Goal: Task Accomplishment & Management: Manage account settings

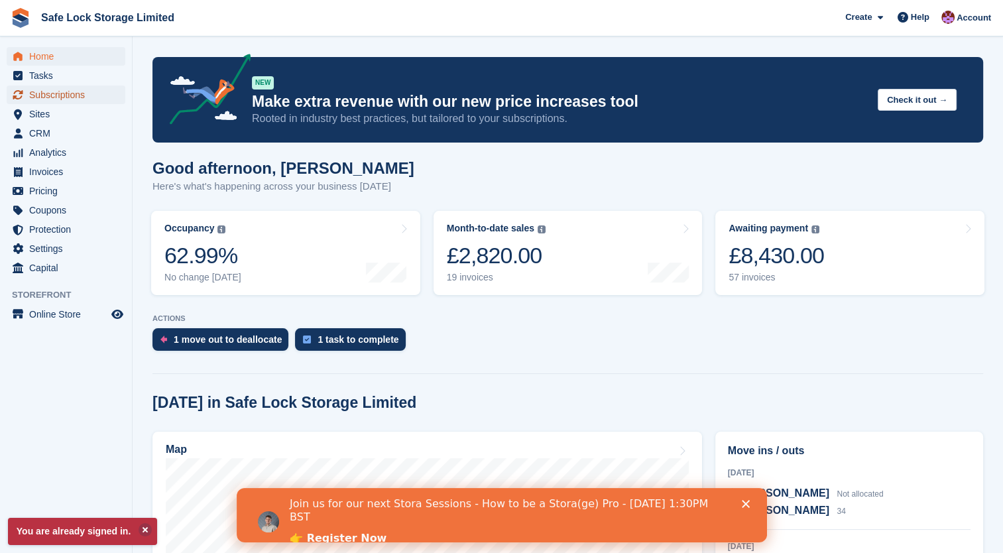
click at [72, 90] on span "Subscriptions" at bounding box center [69, 95] width 80 height 19
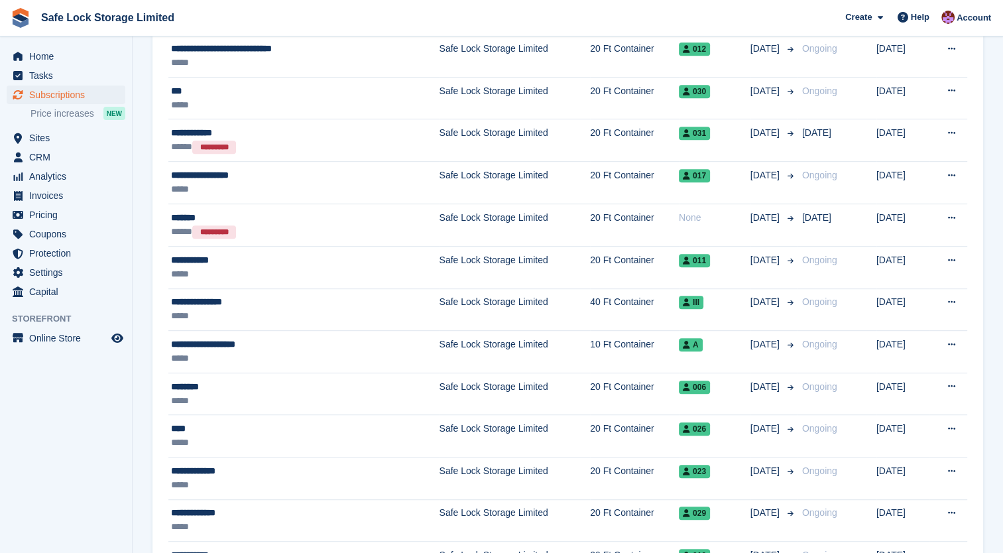
scroll to position [648, 0]
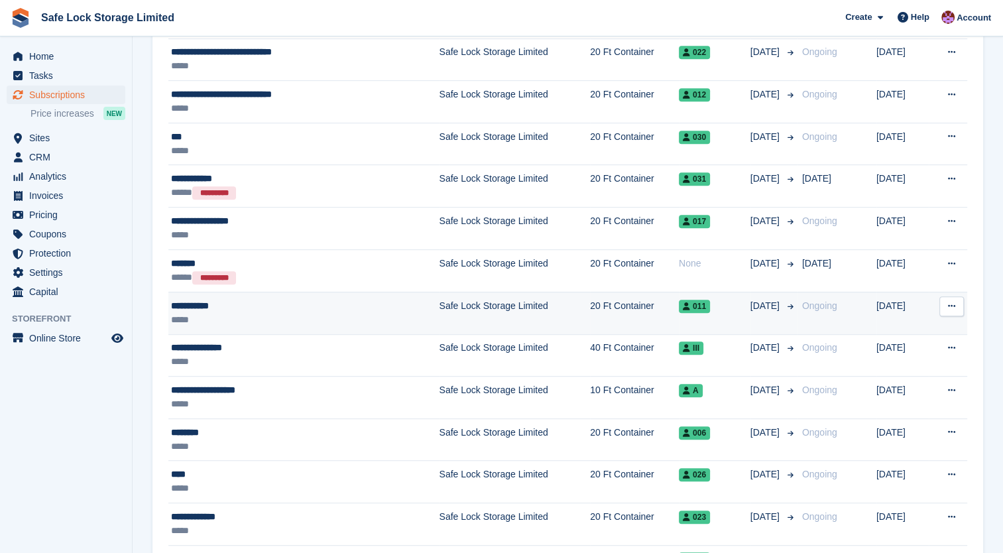
click at [440, 307] on td "Safe Lock Storage Limited" at bounding box center [515, 313] width 151 height 42
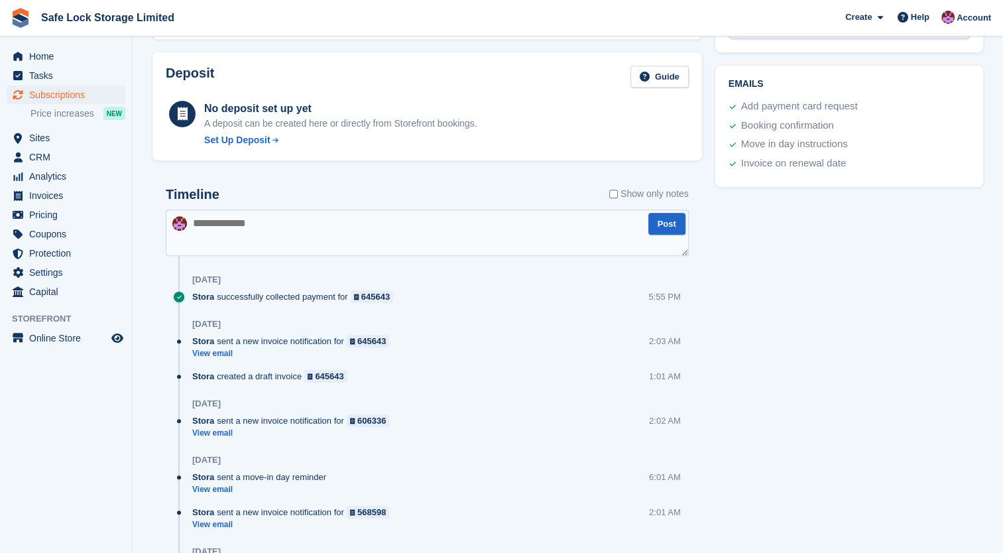
scroll to position [265, 0]
